Goal: Task Accomplishment & Management: Complete application form

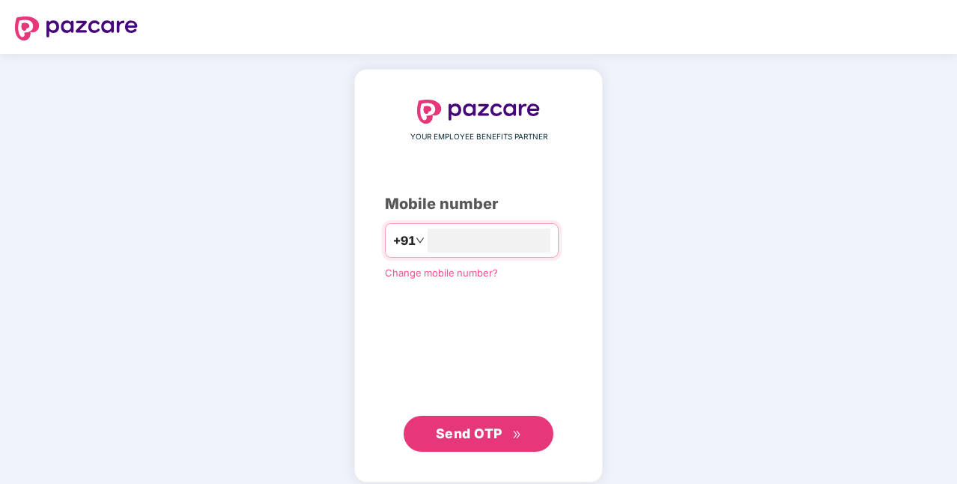
type input "**********"
click at [509, 433] on span "Send OTP" at bounding box center [479, 433] width 86 height 21
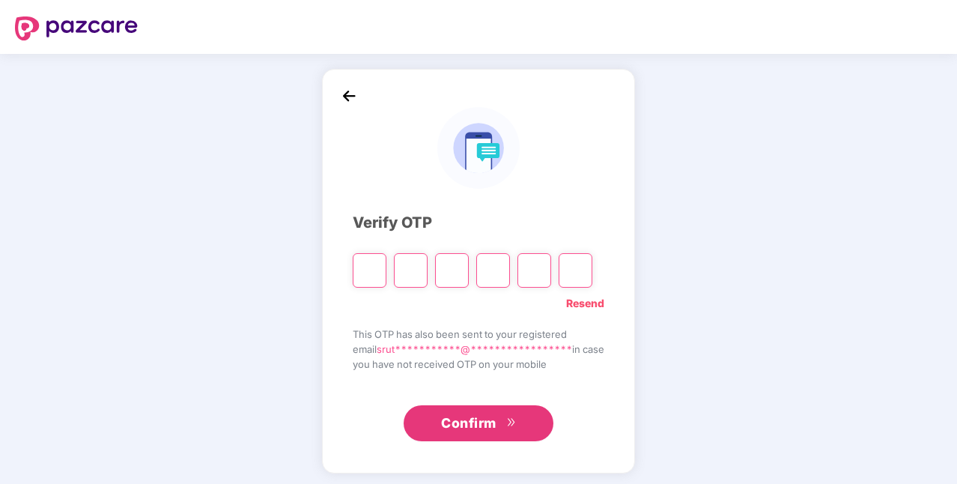
drag, startPoint x: 490, startPoint y: 452, endPoint x: 521, endPoint y: 458, distance: 31.2
click at [517, 457] on div "**********" at bounding box center [478, 271] width 313 height 405
